Goal: Navigation & Orientation: Understand site structure

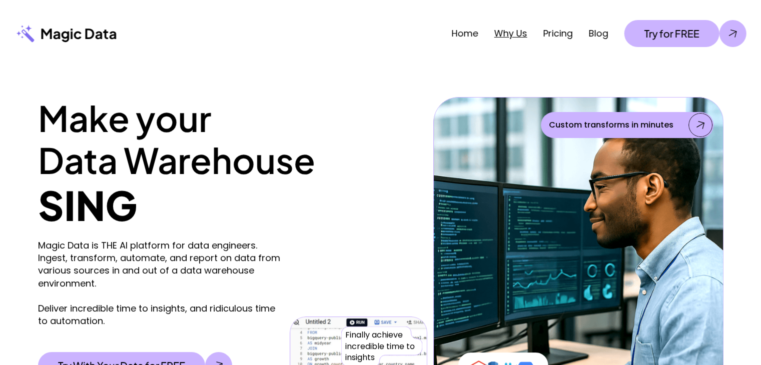
click at [503, 37] on link "Why Us" at bounding box center [510, 33] width 33 height 13
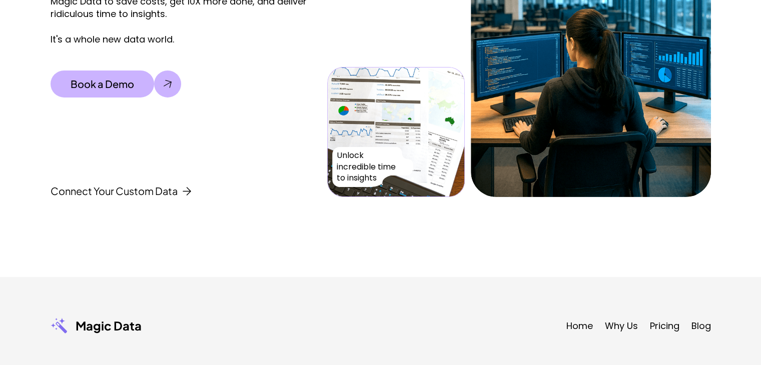
scroll to position [3454, 0]
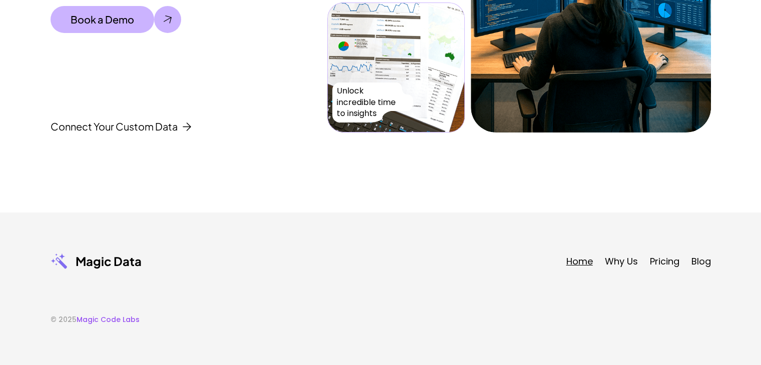
click at [580, 259] on link "Home" at bounding box center [579, 261] width 27 height 13
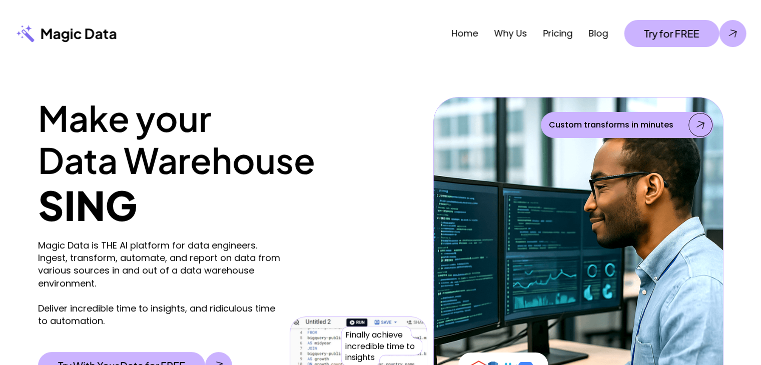
click at [580, 259] on img at bounding box center [578, 272] width 290 height 350
click at [466, 36] on link "Home" at bounding box center [464, 33] width 27 height 13
click at [340, 76] on div "Make your Data Warehouse SING Magic Data is THE AI platform for data engineers.…" at bounding box center [380, 257] width 761 height 380
